Goal: Task Accomplishment & Management: Use online tool/utility

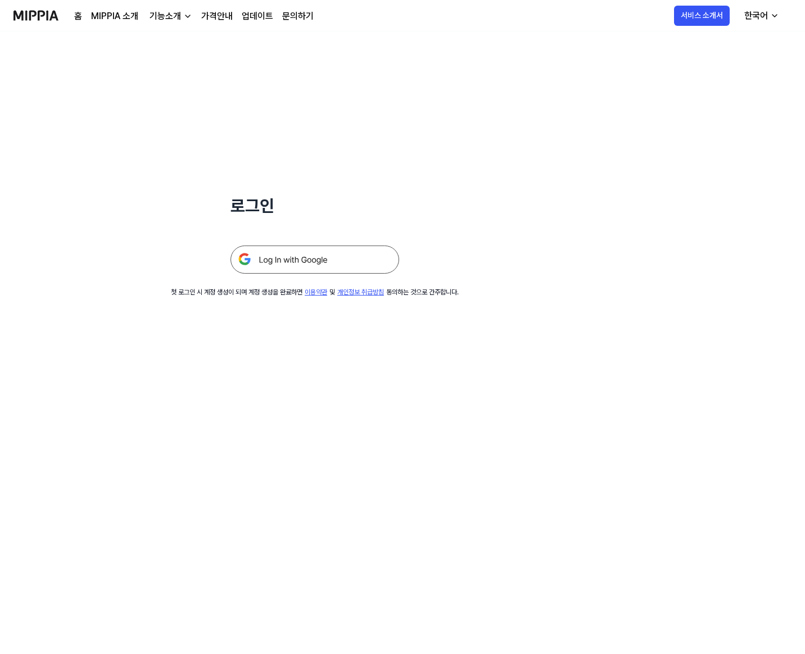
click at [379, 259] on img at bounding box center [315, 260] width 169 height 28
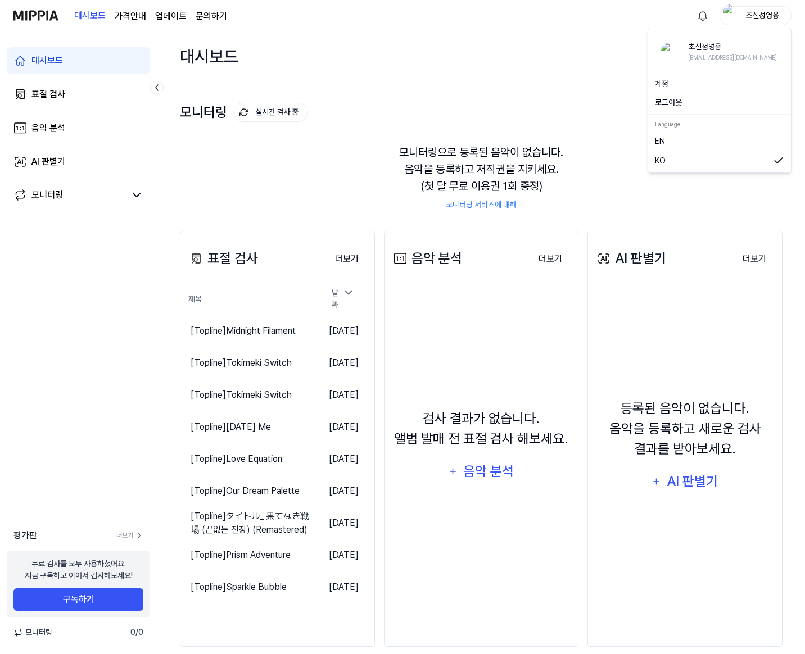
click at [773, 12] on div "초신성영웅" at bounding box center [763, 15] width 44 height 12
click at [513, 140] on div "모니터링으로 등록된 음악이 없습니다. 음악을 등록하고 저작권을 지키세요. (첫 달 무료 이용권 1회 증정) 모니터링 서비스에 대해" at bounding box center [481, 177] width 603 height 94
click at [752, 59] on div "검사 시작하기" at bounding box center [751, 57] width 52 height 15
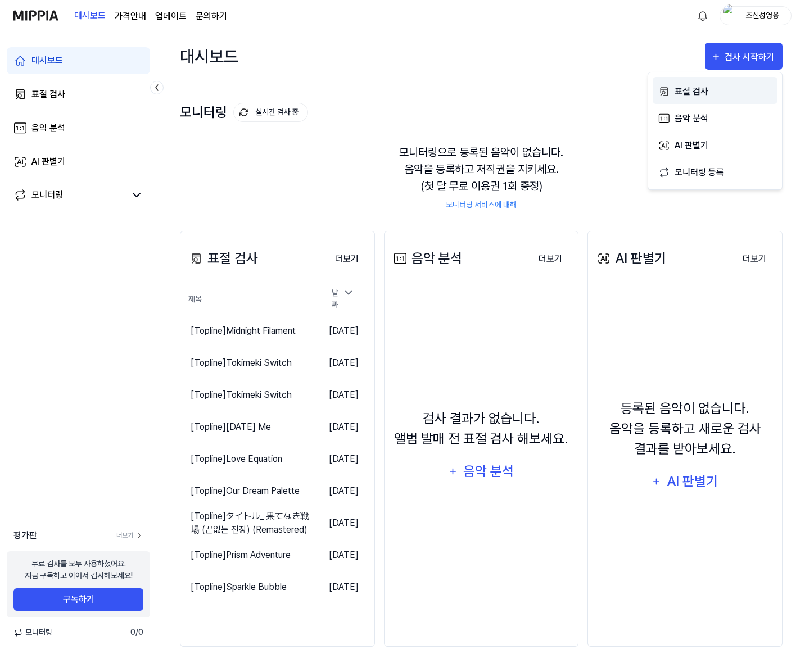
click at [696, 91] on div "표절 검사" at bounding box center [724, 91] width 98 height 15
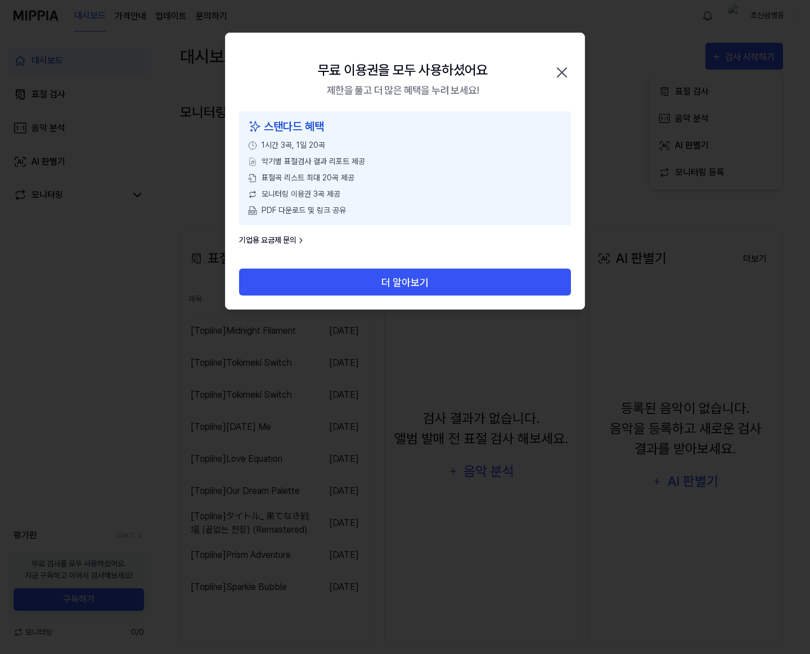
click at [566, 72] on icon "button" at bounding box center [562, 73] width 18 height 18
